Goal: Information Seeking & Learning: Learn about a topic

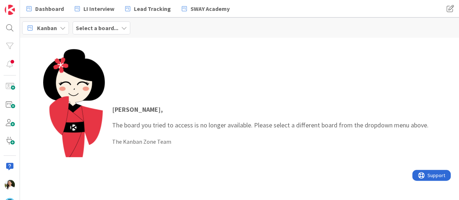
click at [117, 30] on div "Select a board..." at bounding box center [102, 27] width 58 height 13
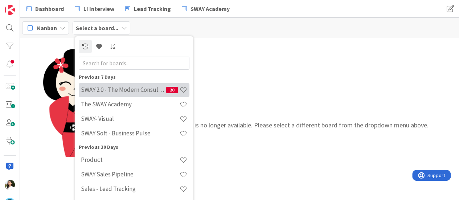
click at [122, 87] on h4 "SWAY 2.0 - The Modern Consulting Blueprint" at bounding box center [123, 89] width 85 height 7
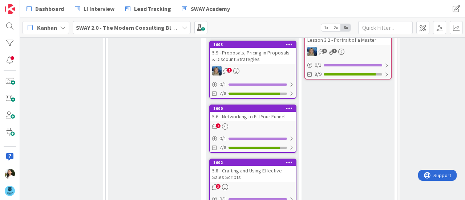
scroll to position [239, 396]
click at [264, 114] on div "5.6 - Networking to Fill Your Funnel" at bounding box center [253, 116] width 86 height 9
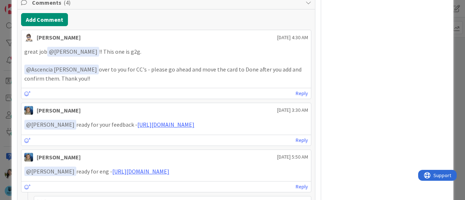
scroll to position [454, 0]
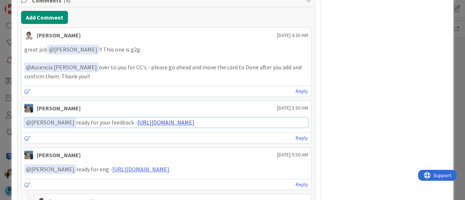
click at [157, 121] on link "https://www.veed.io/view/f506abd3-c024-48e2-a96b-c64655470682?panel=share" at bounding box center [165, 122] width 57 height 7
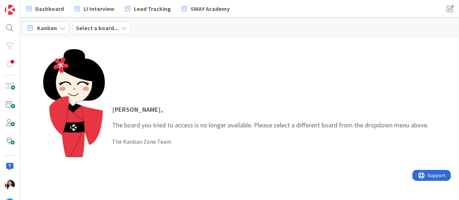
click at [255, 59] on div "Ascencia Fike , The board you tried to access is no longer available. Please se…" at bounding box center [239, 125] width 393 height 152
click at [98, 31] on b "Select a board..." at bounding box center [97, 27] width 42 height 7
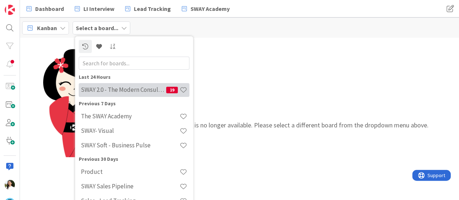
click at [112, 83] on div "SWAY 2.0 - The Modern Consulting Blueprint 19" at bounding box center [134, 90] width 111 height 14
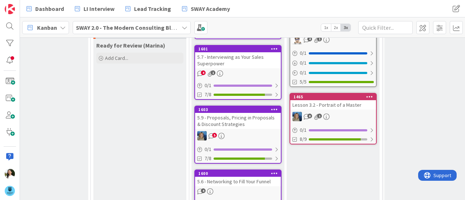
scroll to position [262, 411]
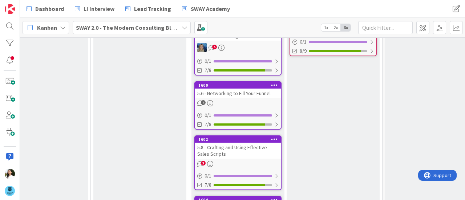
click at [257, 95] on div "5.6 - Networking to Fill Your Funnel" at bounding box center [238, 93] width 86 height 9
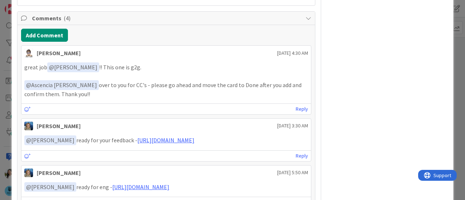
scroll to position [437, 0]
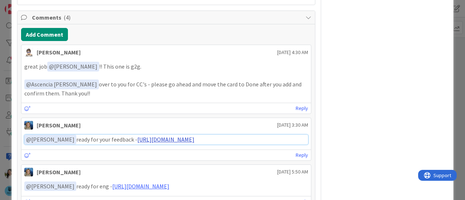
click at [145, 138] on link "https://www.veed.io/view/f506abd3-c024-48e2-a96b-c64655470682?panel=share" at bounding box center [165, 139] width 57 height 7
